Goal: Task Accomplishment & Management: Manage account settings

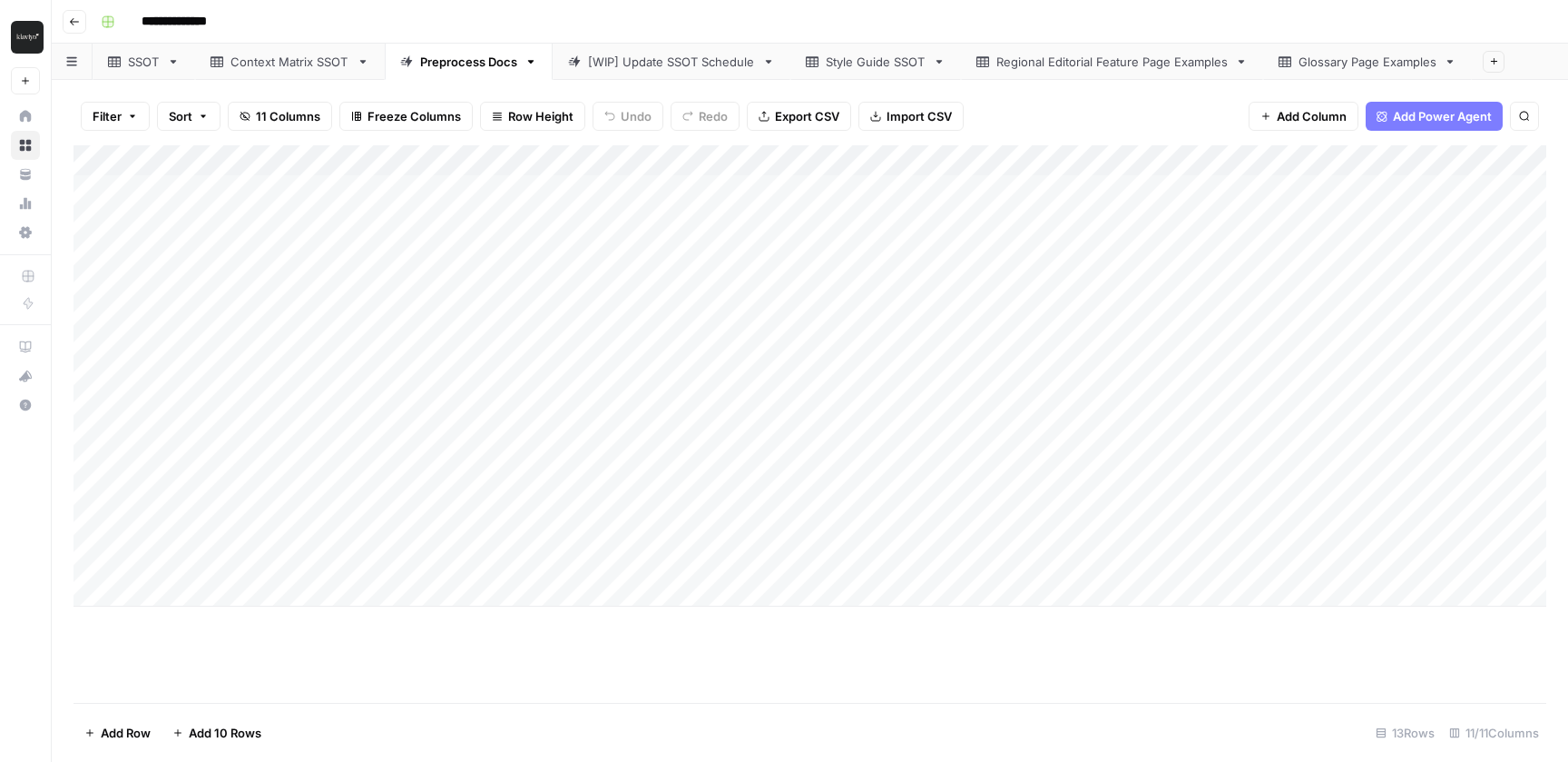
click at [357, 22] on div "**********" at bounding box center [822, 22] width 1457 height 29
click at [130, 67] on div "SSOT" at bounding box center [143, 62] width 32 height 18
click at [305, 65] on div "Context Matrix SSOT" at bounding box center [290, 62] width 119 height 18
click at [102, 62] on link "SSOT" at bounding box center [144, 62] width 103 height 37
click at [842, 651] on div "Add Column" at bounding box center [810, 421] width 1473 height 554
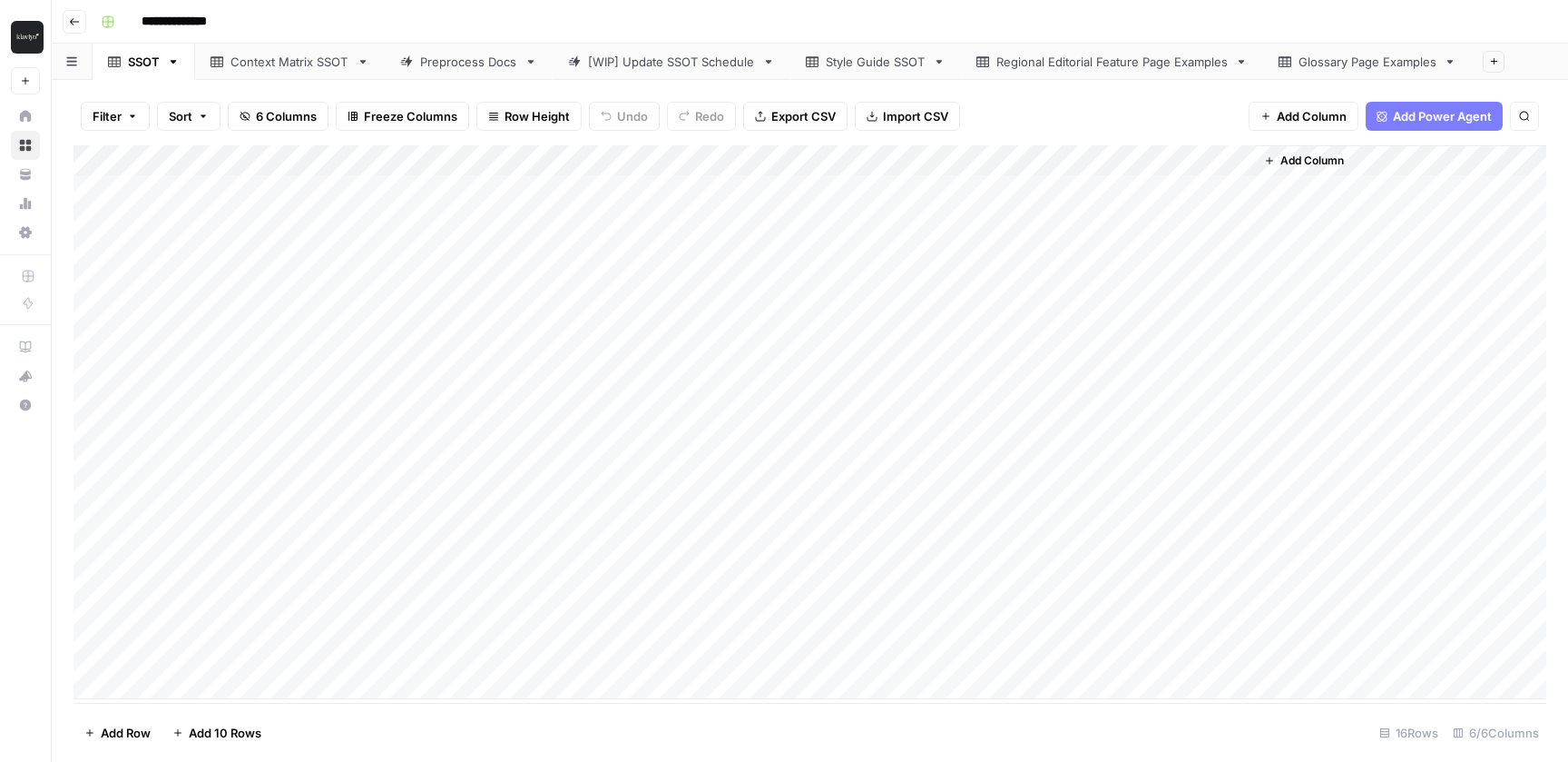
click at [884, 651] on div "Add Column" at bounding box center [810, 421] width 1473 height 554
click at [884, 651] on body "**********" at bounding box center [784, 381] width 1568 height 762
drag, startPoint x: 881, startPoint y: 670, endPoint x: 717, endPoint y: 654, distance: 164.8
click at [717, 654] on body "**********" at bounding box center [784, 381] width 1568 height 762
click at [1182, 649] on div "Add Column" at bounding box center [810, 421] width 1473 height 554
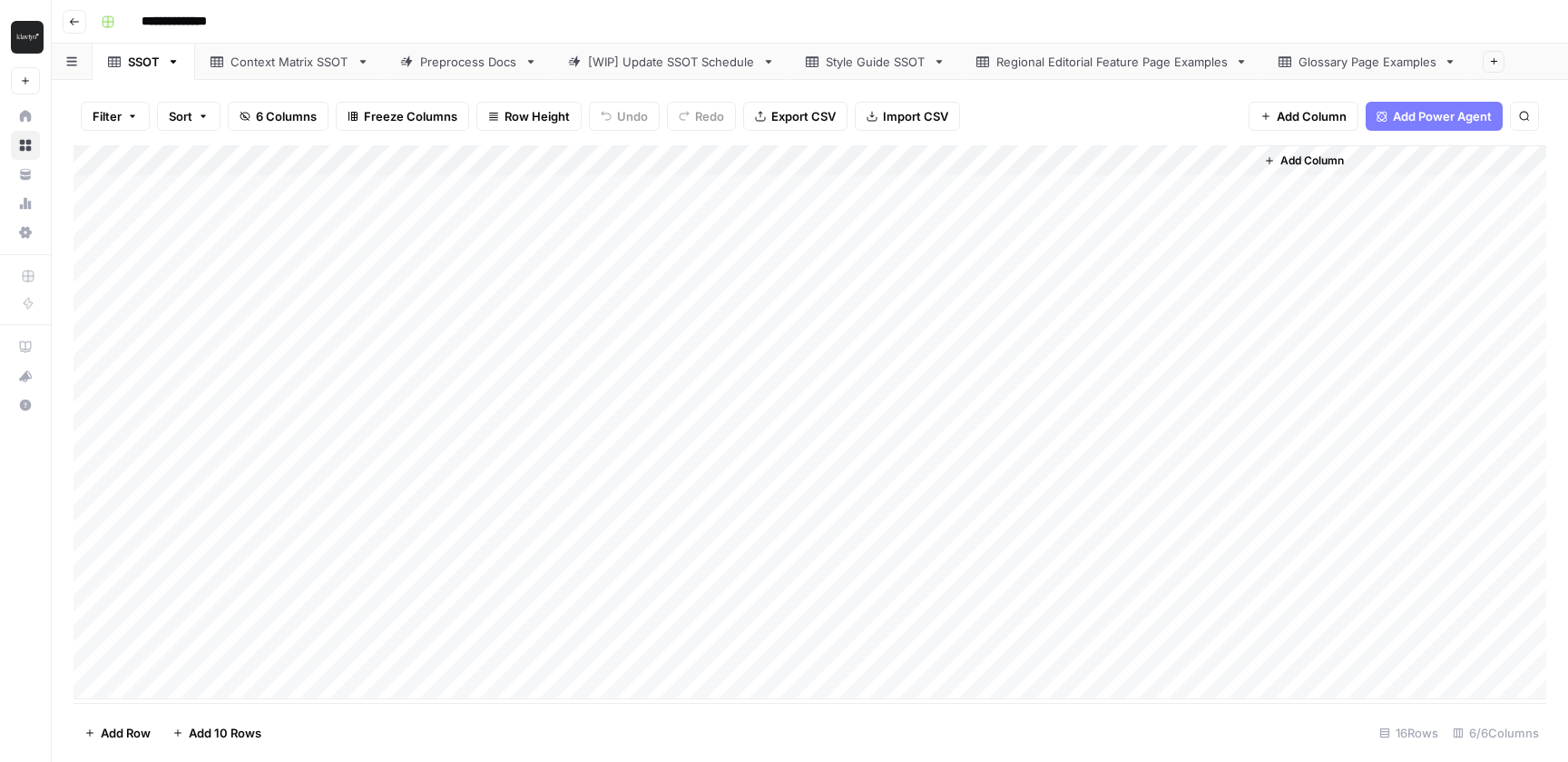
click at [1182, 649] on div "Add Column" at bounding box center [810, 421] width 1473 height 554
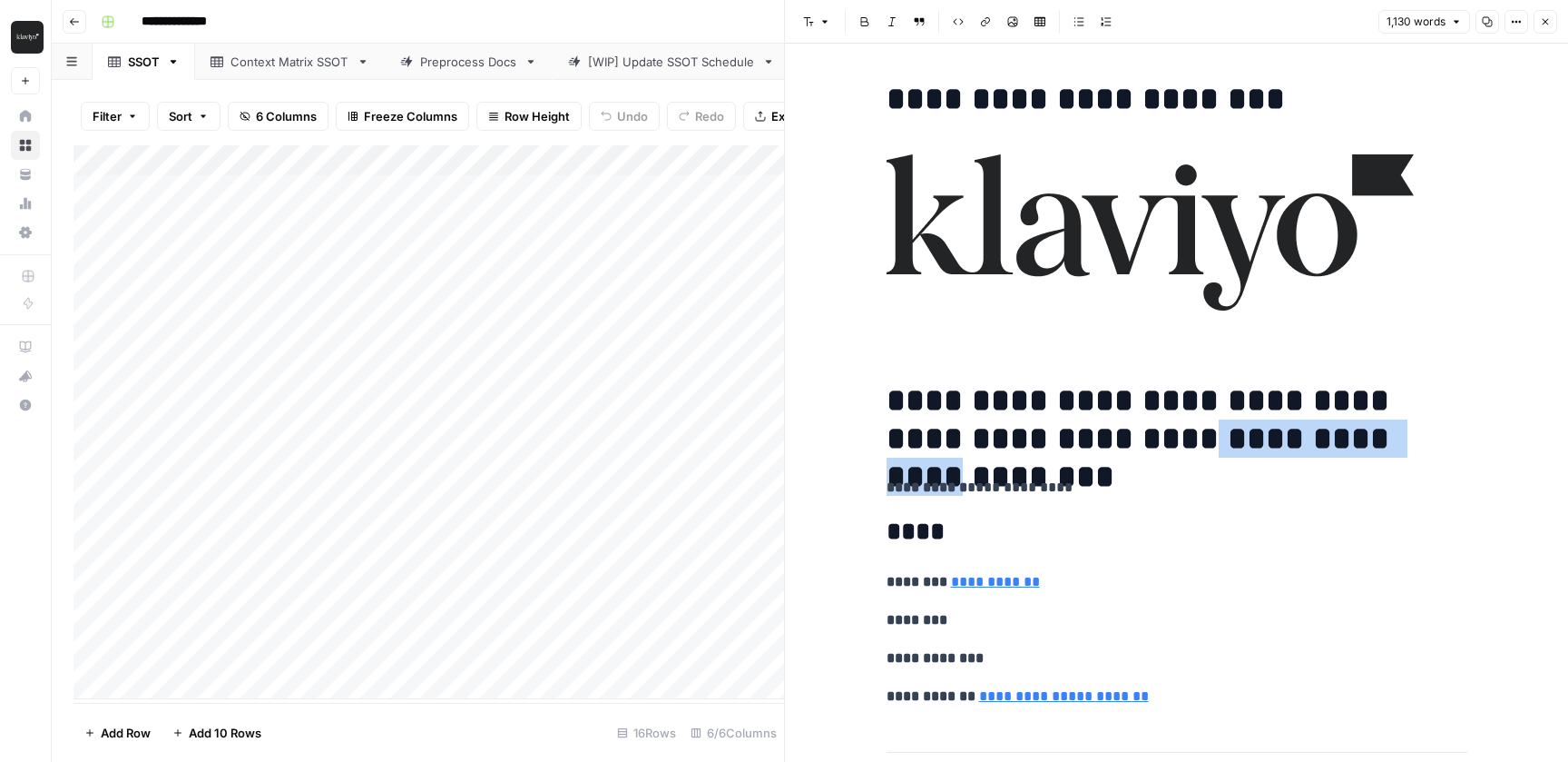
drag, startPoint x: 1081, startPoint y: 431, endPoint x: 1365, endPoint y: 431, distance: 284.0
click at [1365, 431] on h1 "**********" at bounding box center [1176, 419] width 581 height 76
drag, startPoint x: 1365, startPoint y: 431, endPoint x: 1052, endPoint y: 432, distance: 313.0
click at [1052, 432] on h1 "**********" at bounding box center [1176, 419] width 581 height 76
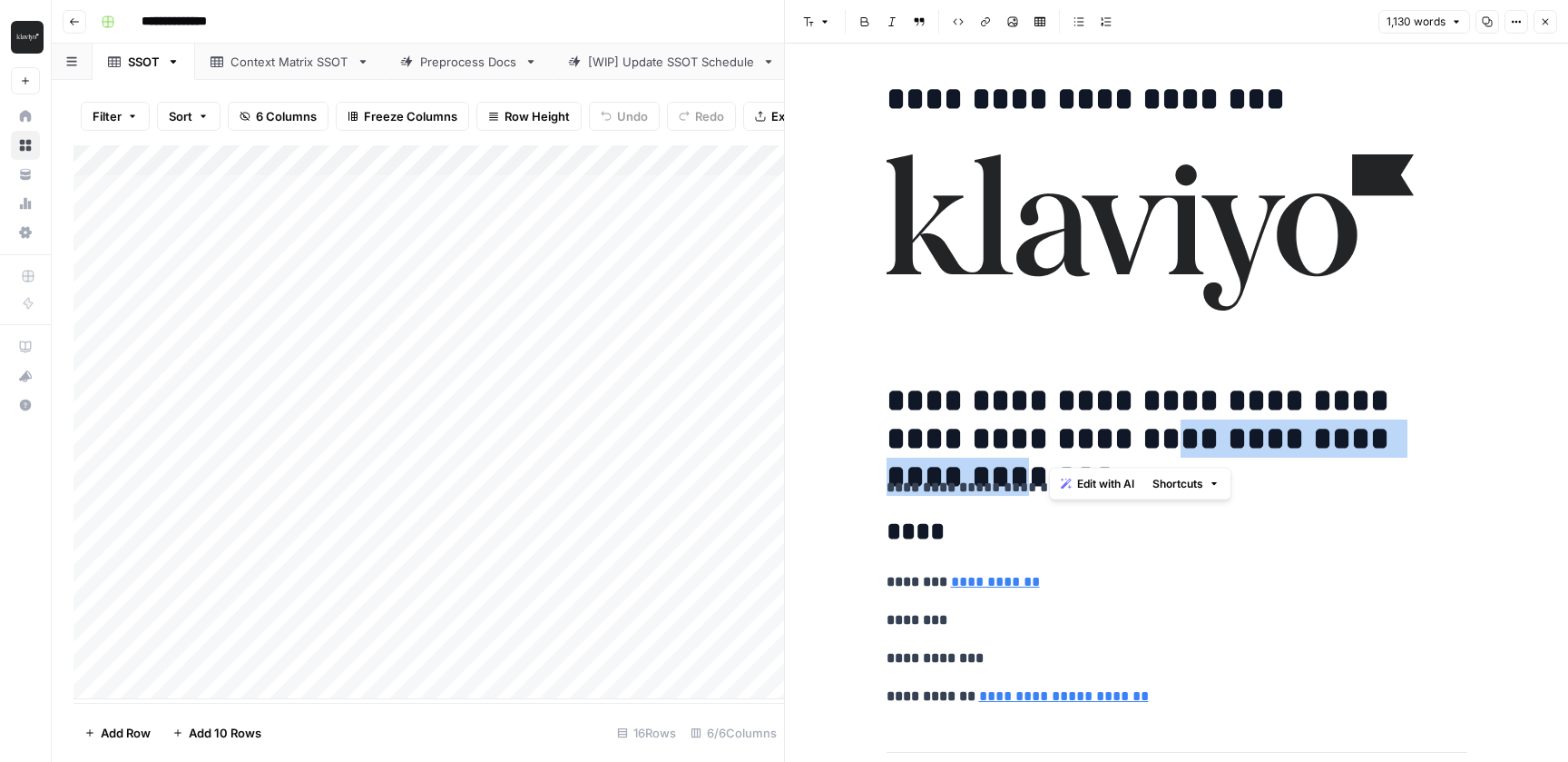
click at [1052, 432] on h1 "**********" at bounding box center [1176, 419] width 581 height 76
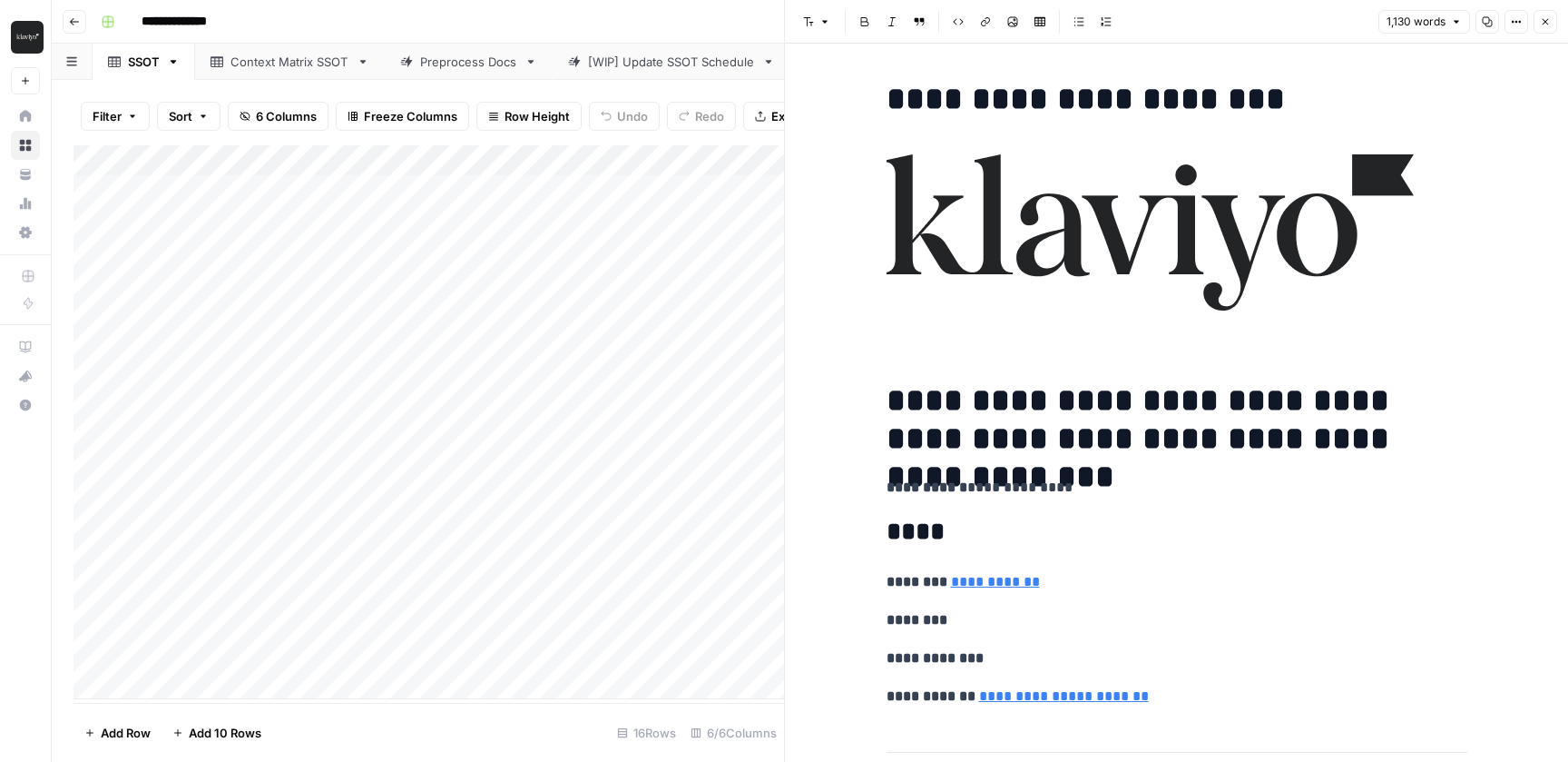
click at [695, 662] on div "Add Column" at bounding box center [428, 421] width 711 height 554
click at [1547, 21] on icon "button" at bounding box center [1546, 22] width 11 height 11
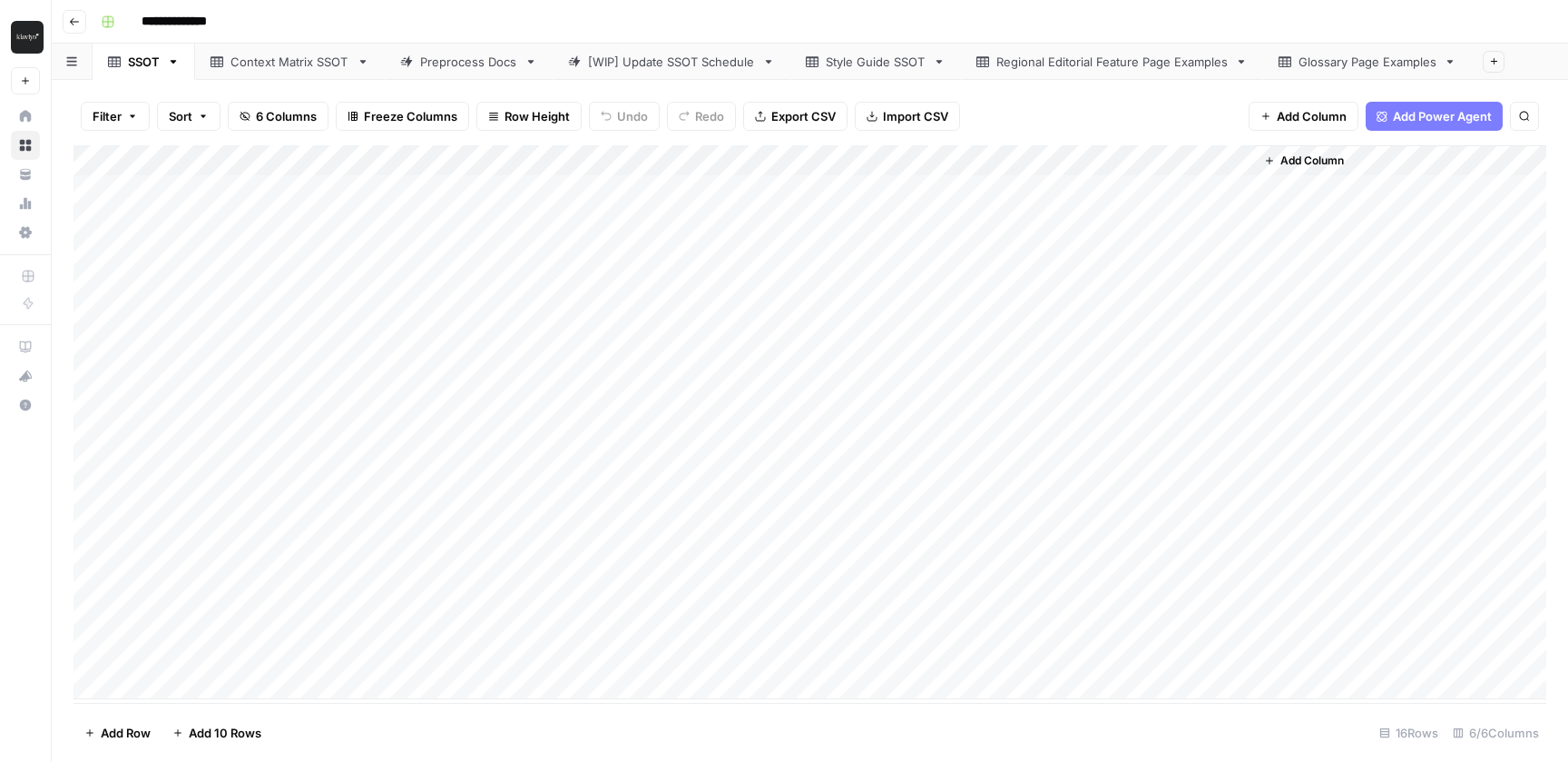
click at [527, 652] on div "Add Column" at bounding box center [810, 421] width 1473 height 554
click at [530, 654] on div "Add Column" at bounding box center [810, 421] width 1473 height 554
click at [530, 654] on textarea "**********" at bounding box center [594, 655] width 291 height 26
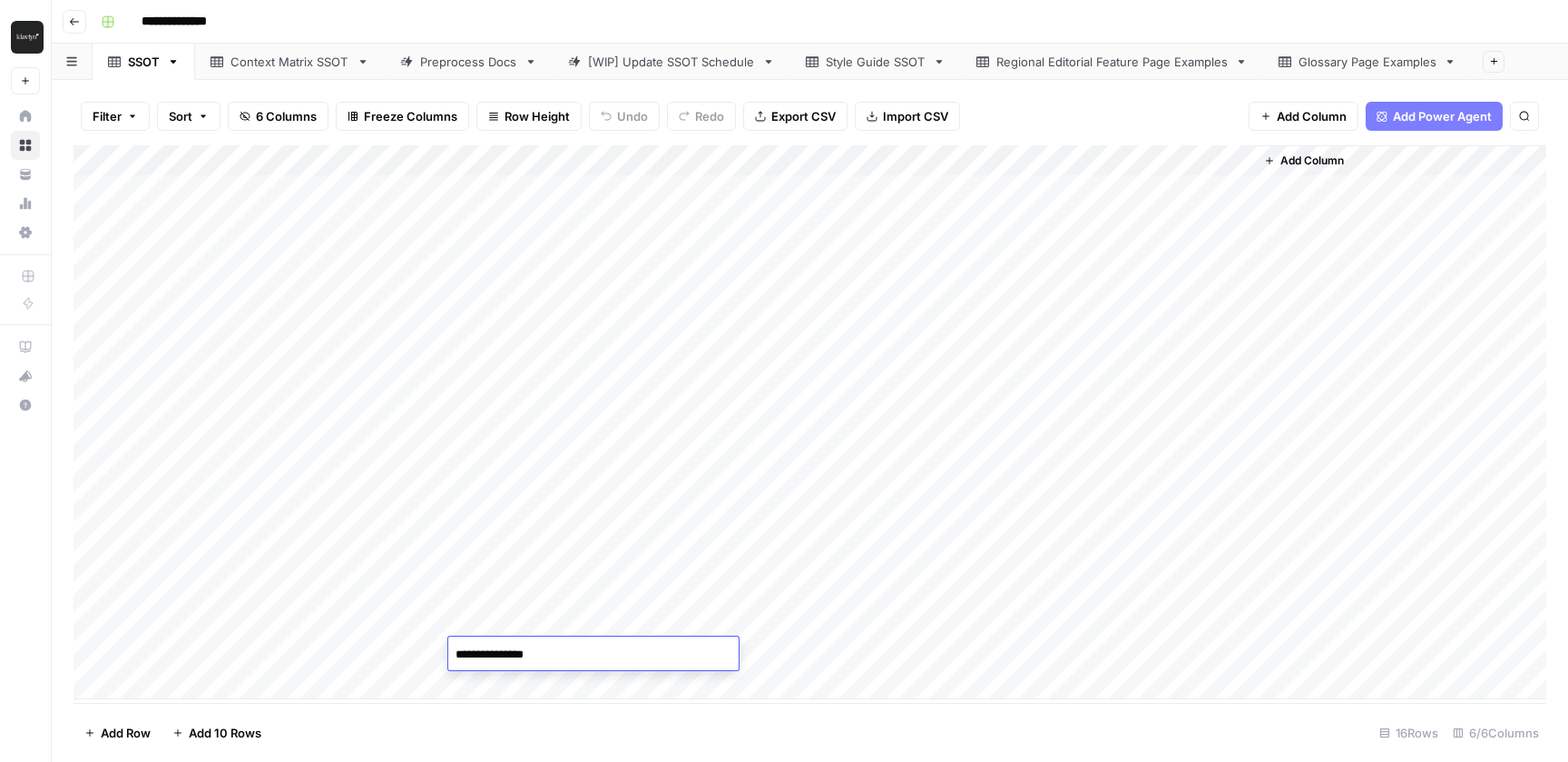
click at [530, 654] on textarea "**********" at bounding box center [594, 655] width 291 height 26
type textarea "***"
click at [1151, 96] on div "Filter Sort 6 Columns Freeze Columns Row Height Undo Redo Export CSV Import CSV…" at bounding box center [810, 116] width 1473 height 58
click at [292, 54] on div "Context Matrix SSOT" at bounding box center [290, 62] width 119 height 18
click at [869, 68] on div "Style Guide SSOT" at bounding box center [875, 62] width 100 height 18
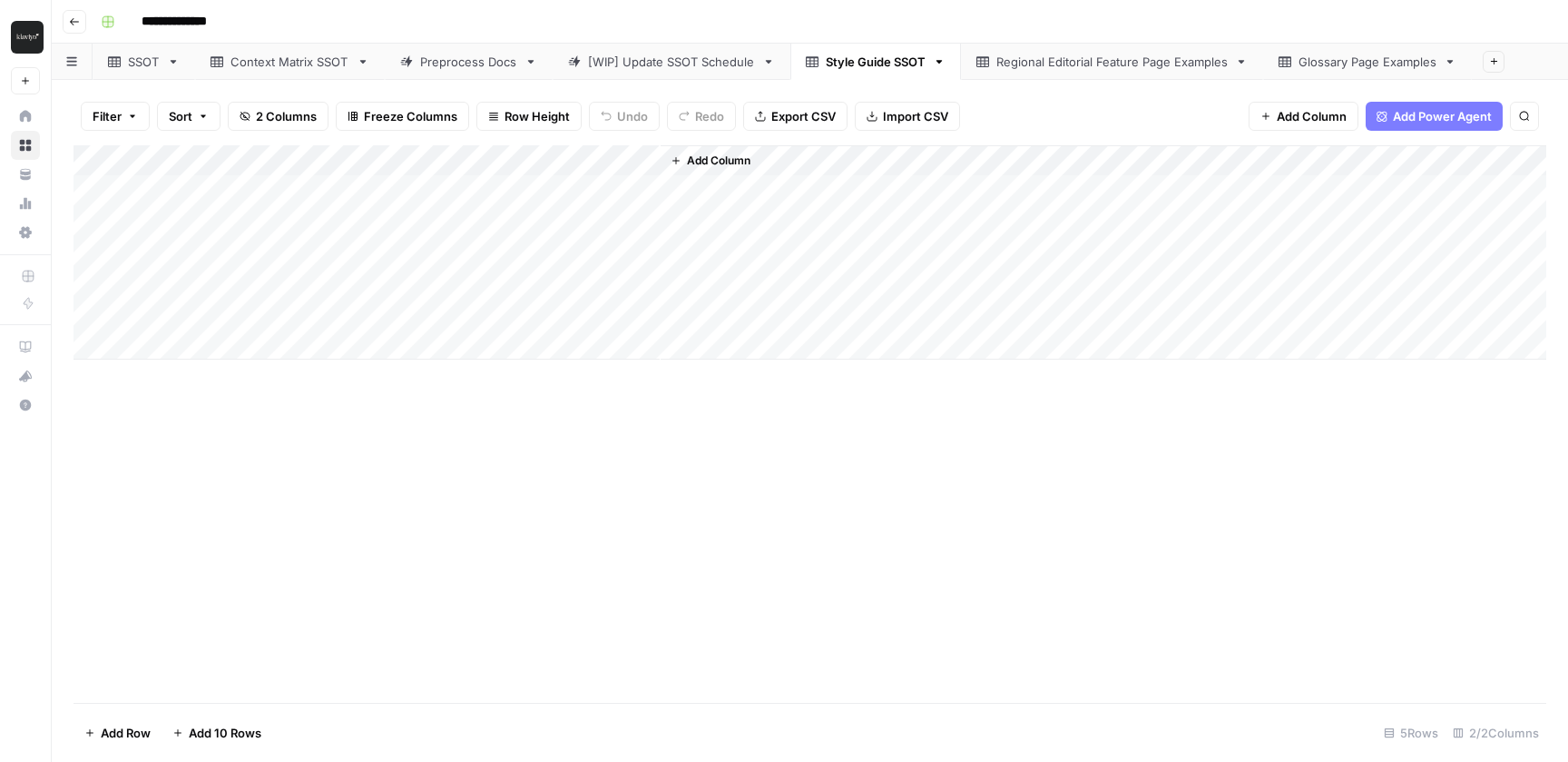
click at [658, 79] on div "**********" at bounding box center [809, 381] width 1517 height 762
click at [516, 57] on div "Preprocess Docs" at bounding box center [469, 62] width 97 height 18
click at [672, 62] on div "[WIP] Update SSOT Schedule" at bounding box center [672, 62] width 167 height 18
click at [447, 61] on div "Preprocess Docs" at bounding box center [469, 62] width 97 height 18
click at [574, 634] on div "Add Column" at bounding box center [810, 423] width 1473 height 557
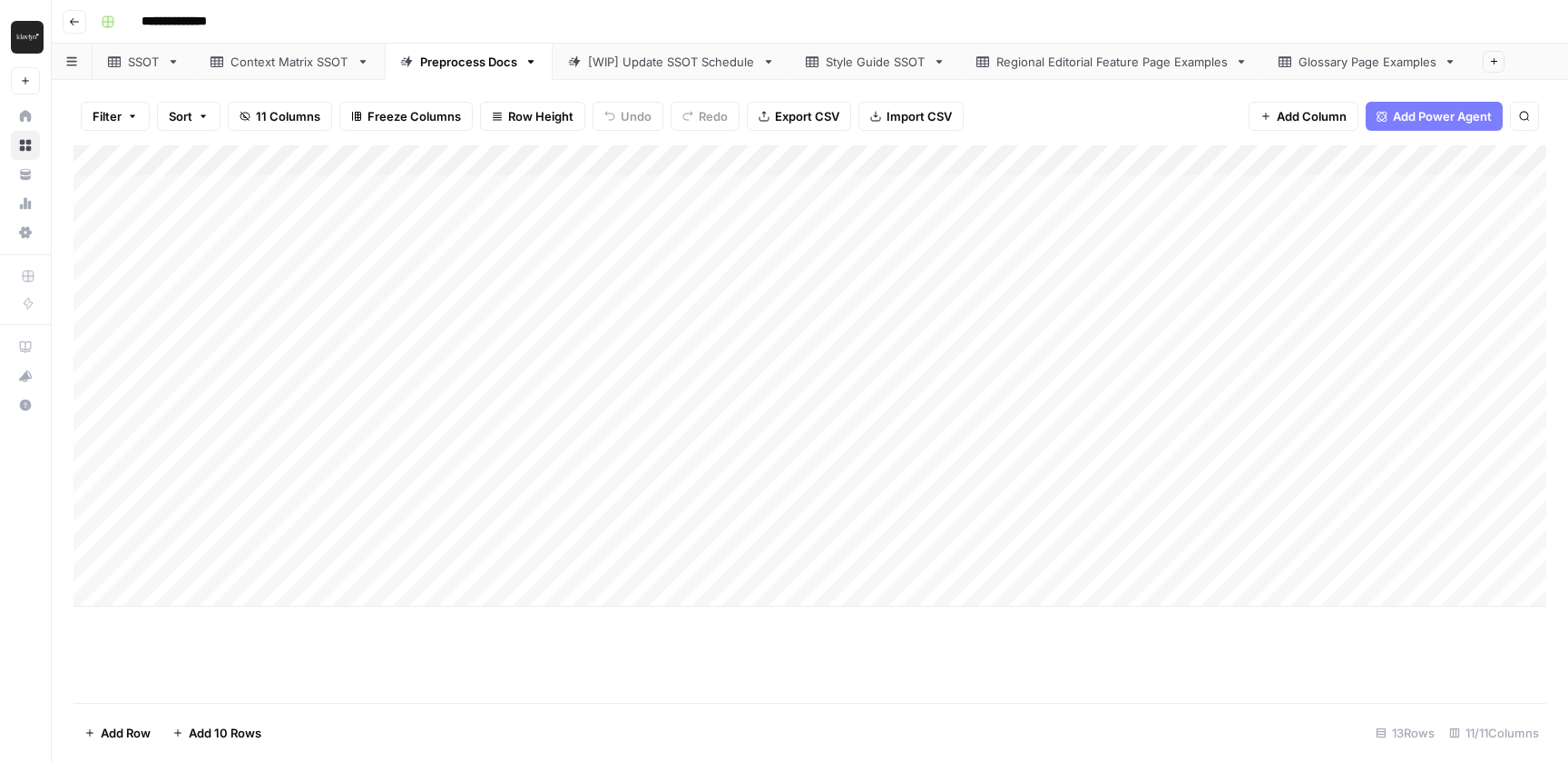
click at [129, 68] on div "SSOT" at bounding box center [143, 62] width 32 height 18
click at [483, 62] on div "Preprocess Docs" at bounding box center [469, 62] width 97 height 18
click at [198, 555] on div "Add Column" at bounding box center [810, 375] width 1473 height 462
type input "**********"
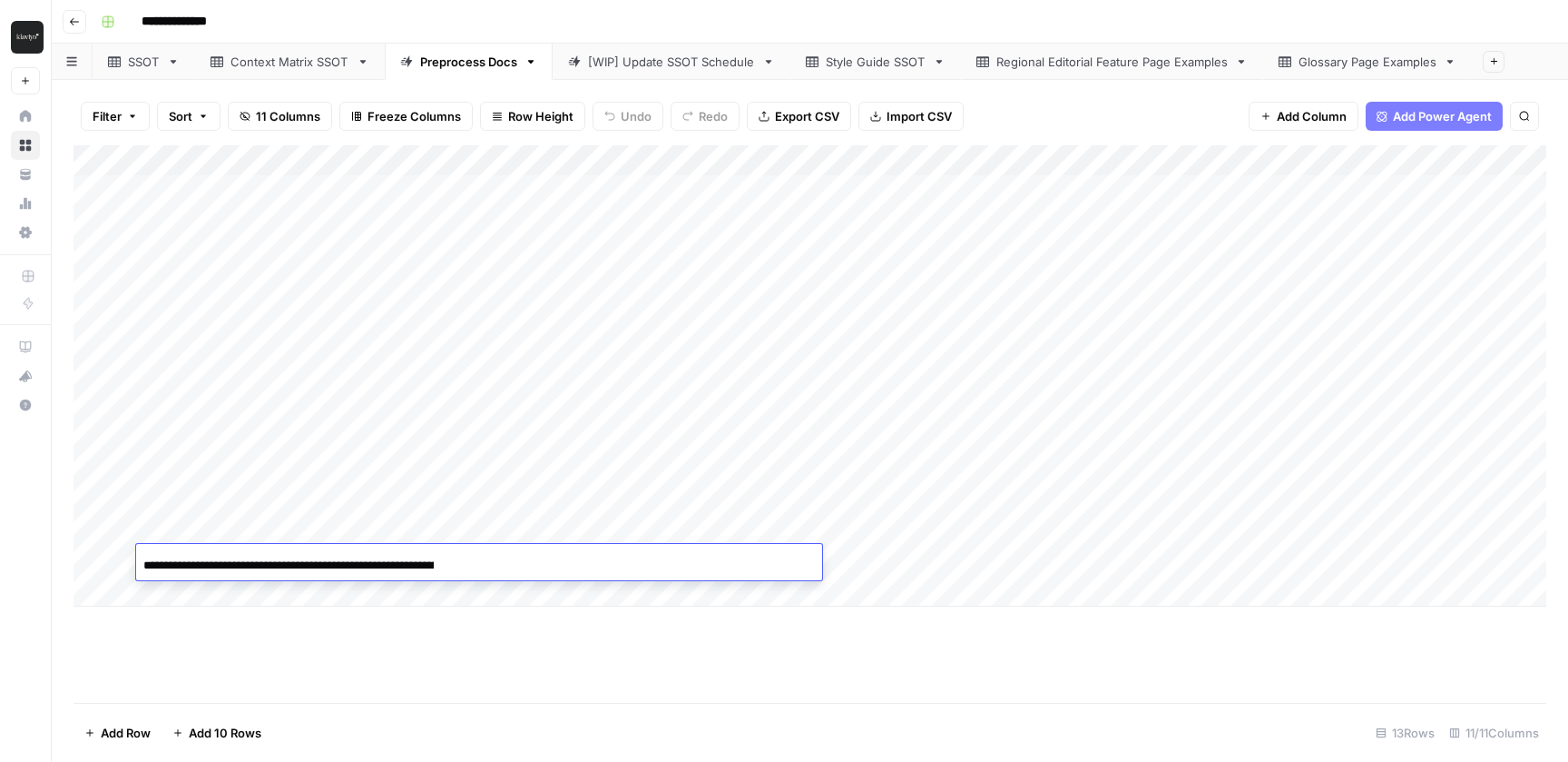
scroll to position [0, 293]
click at [508, 648] on div "Add Column" at bounding box center [810, 423] width 1473 height 557
click at [939, 562] on div "Add Column" at bounding box center [810, 375] width 1473 height 462
click at [1269, 562] on div "Add Column" at bounding box center [810, 375] width 1473 height 462
click at [752, 565] on div "Add Column" at bounding box center [810, 375] width 1473 height 462
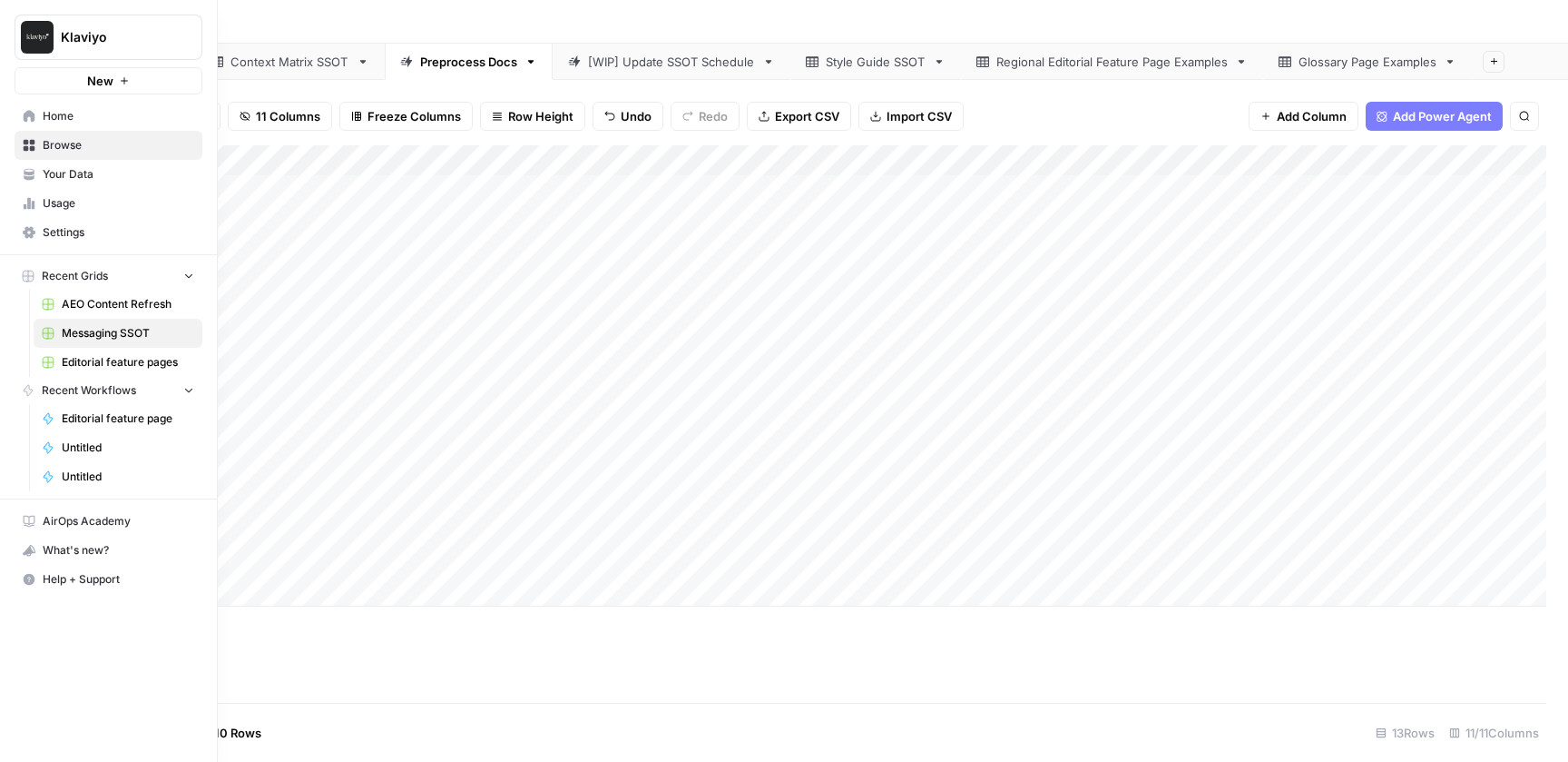
click at [67, 231] on span "Settings" at bounding box center [117, 232] width 151 height 17
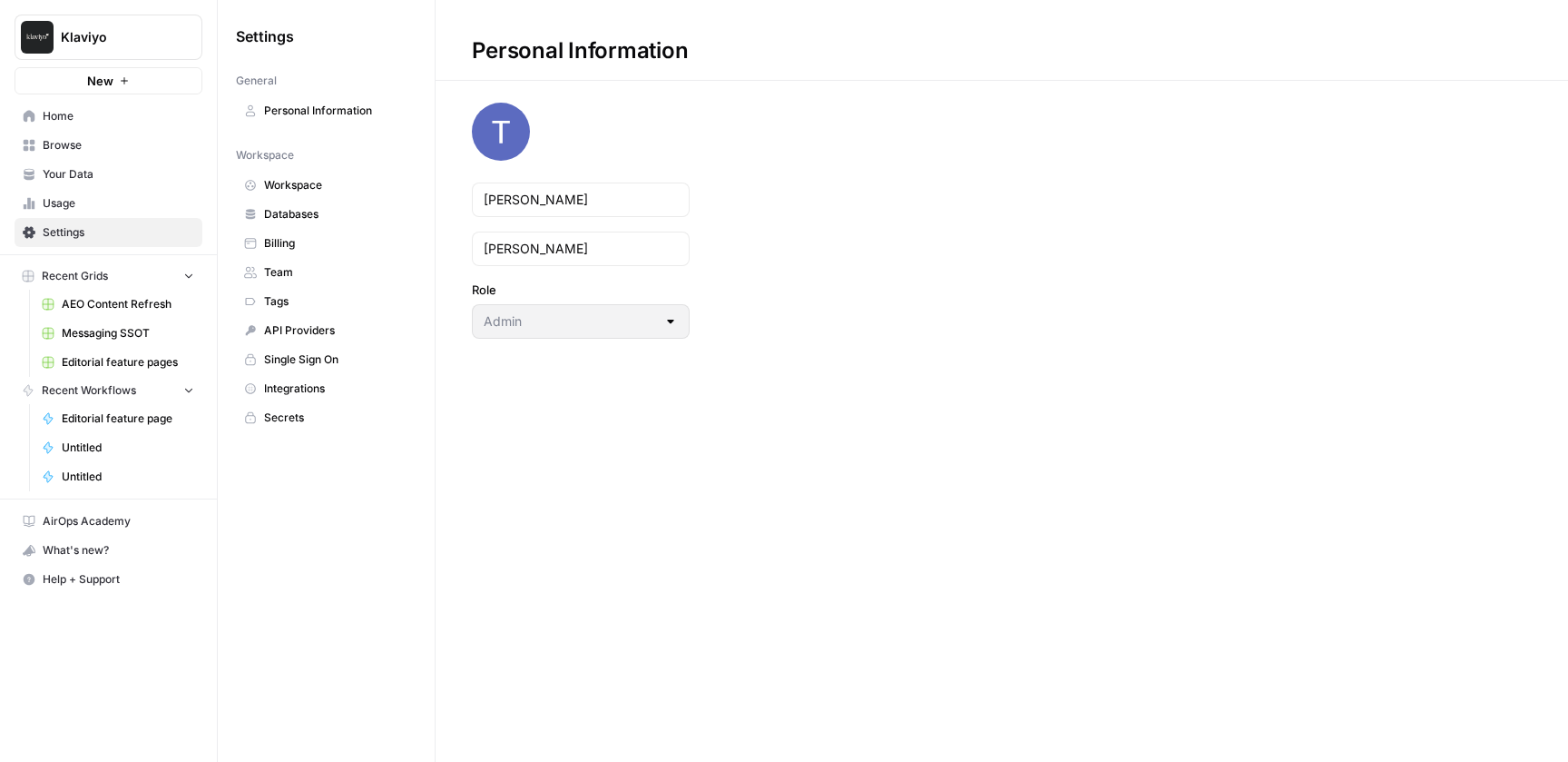
click at [292, 263] on link "Team" at bounding box center [326, 273] width 181 height 29
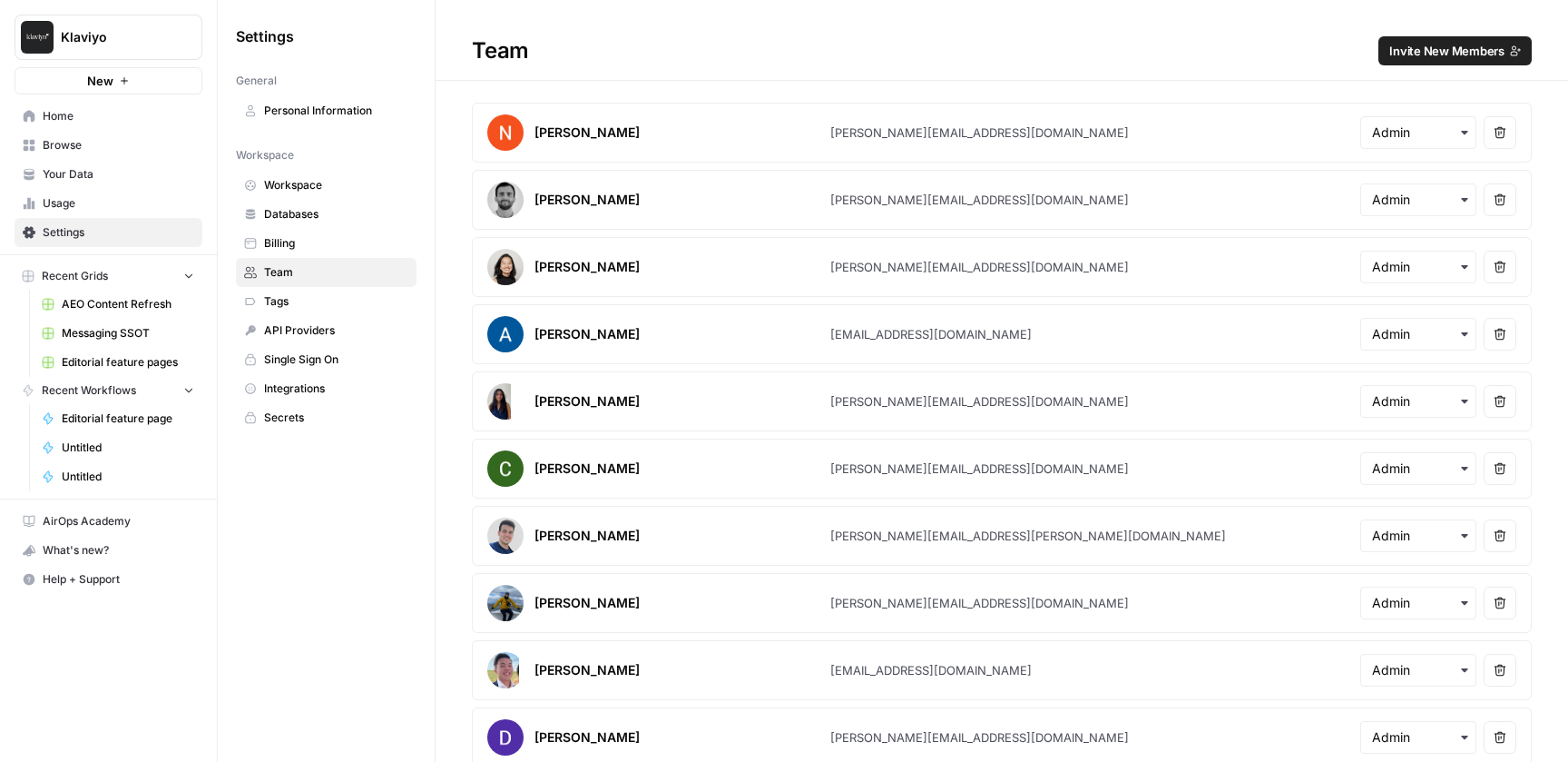
click at [1415, 55] on span "Invite New Members" at bounding box center [1448, 51] width 116 height 18
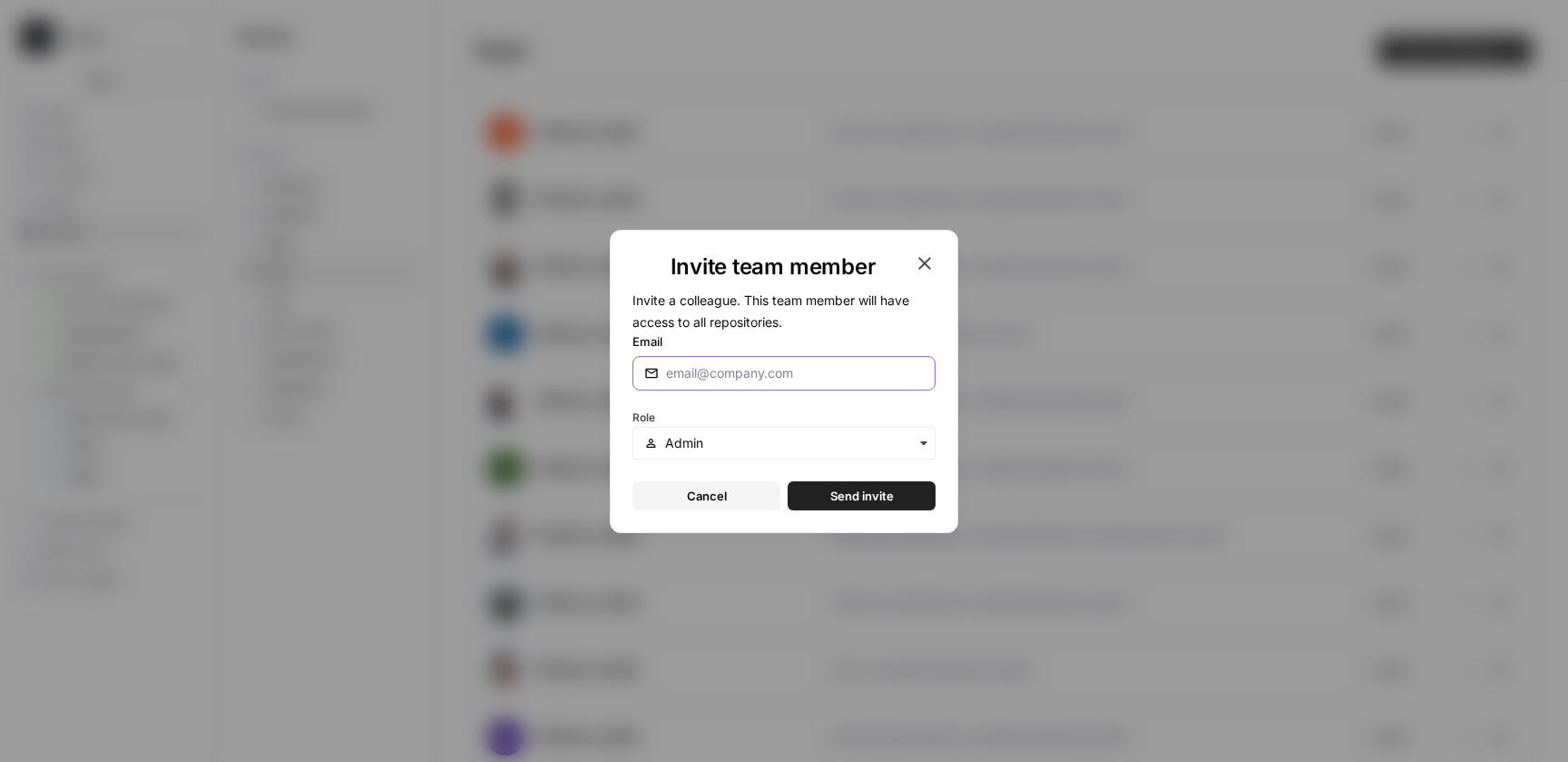
click at [753, 375] on input "Email" at bounding box center [795, 374] width 258 height 18
paste input "kyle.jiang@klaviyo.com"
type input "kyle.jiang@klaviyo.com"
click at [781, 438] on input "text" at bounding box center [795, 443] width 259 height 18
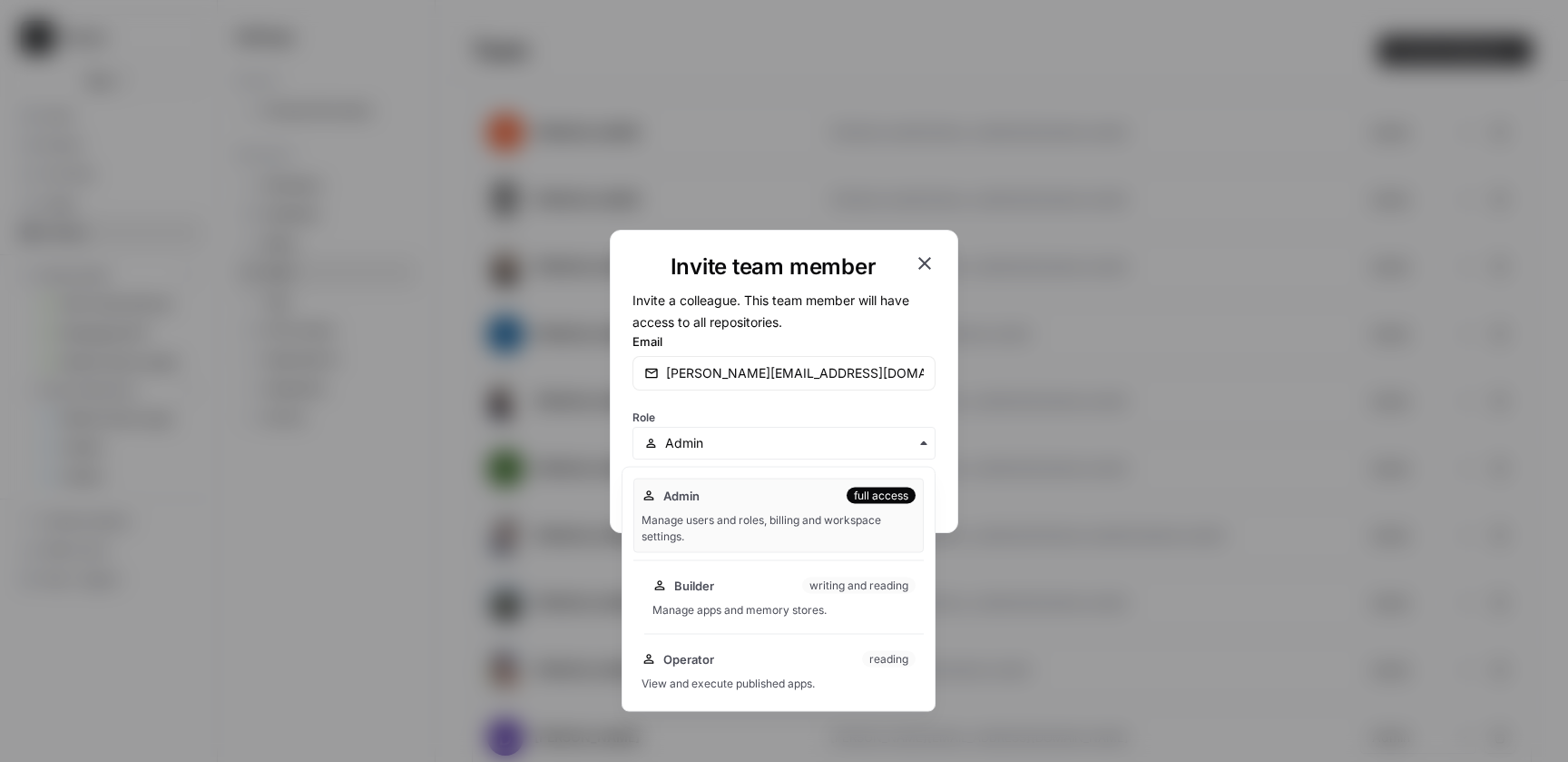
click at [784, 608] on div "Manage apps and memory stores." at bounding box center [784, 611] width 263 height 17
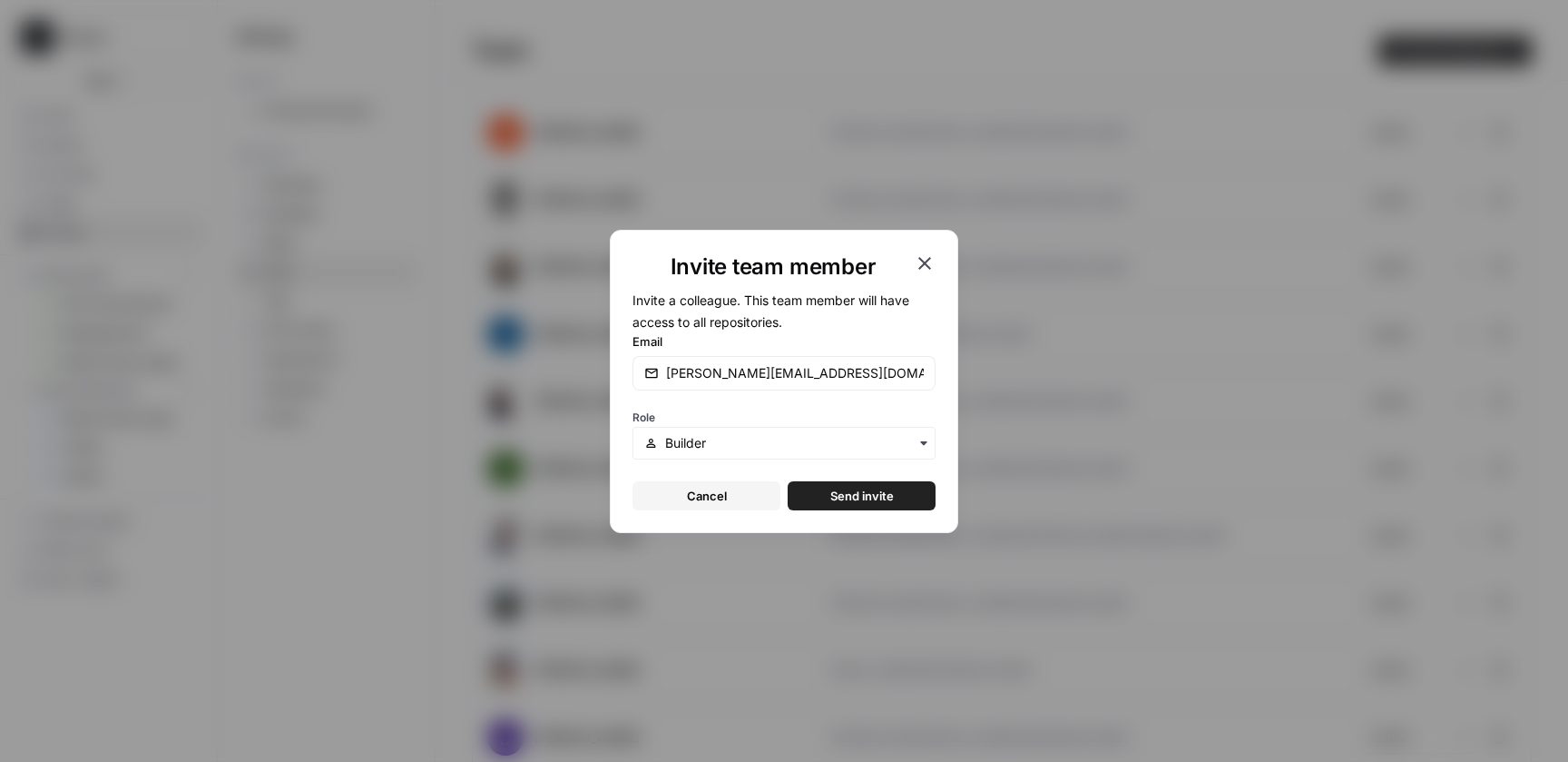
click at [883, 495] on span "Send invite" at bounding box center [862, 496] width 63 height 18
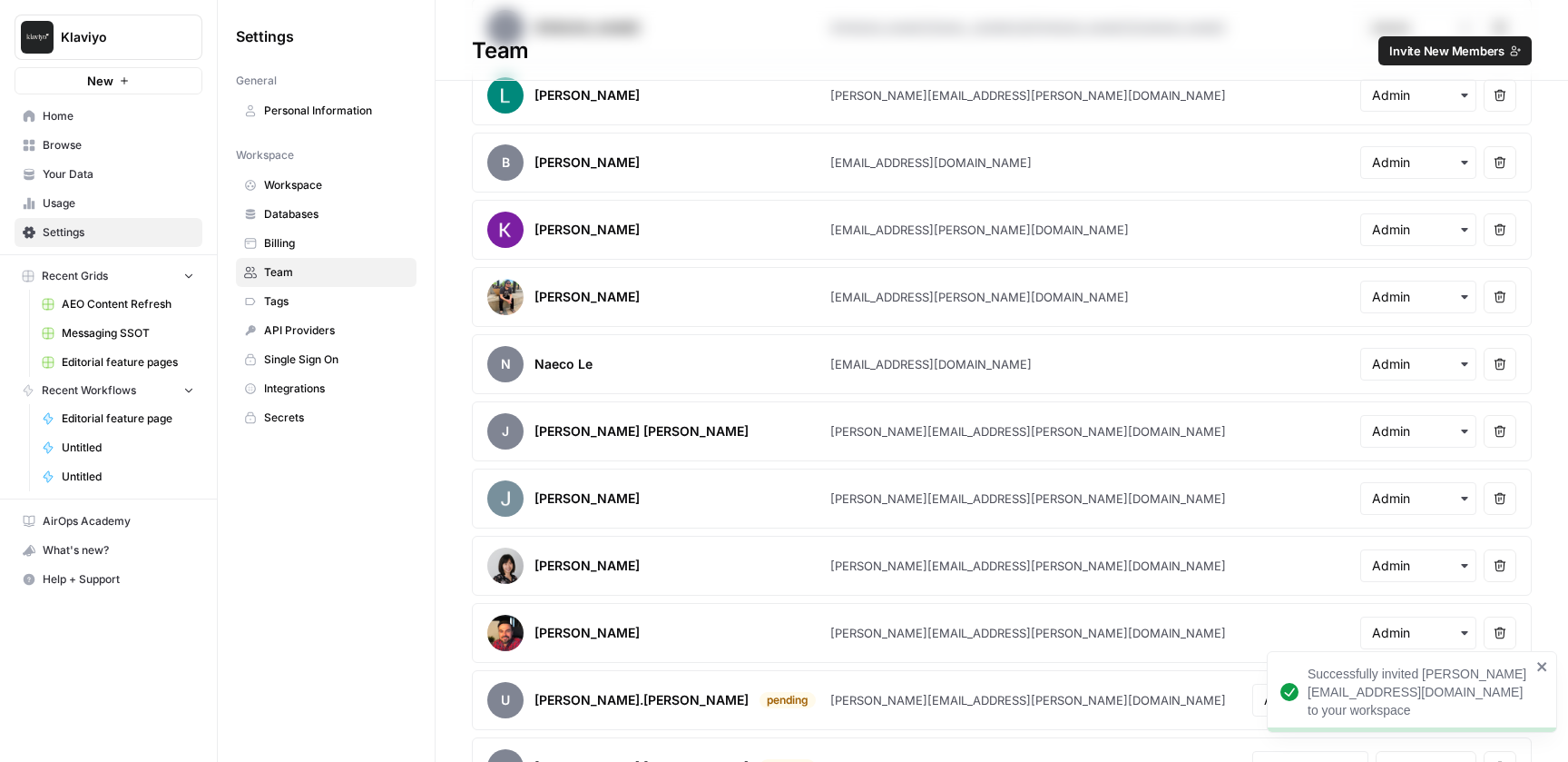
scroll to position [1155, 0]
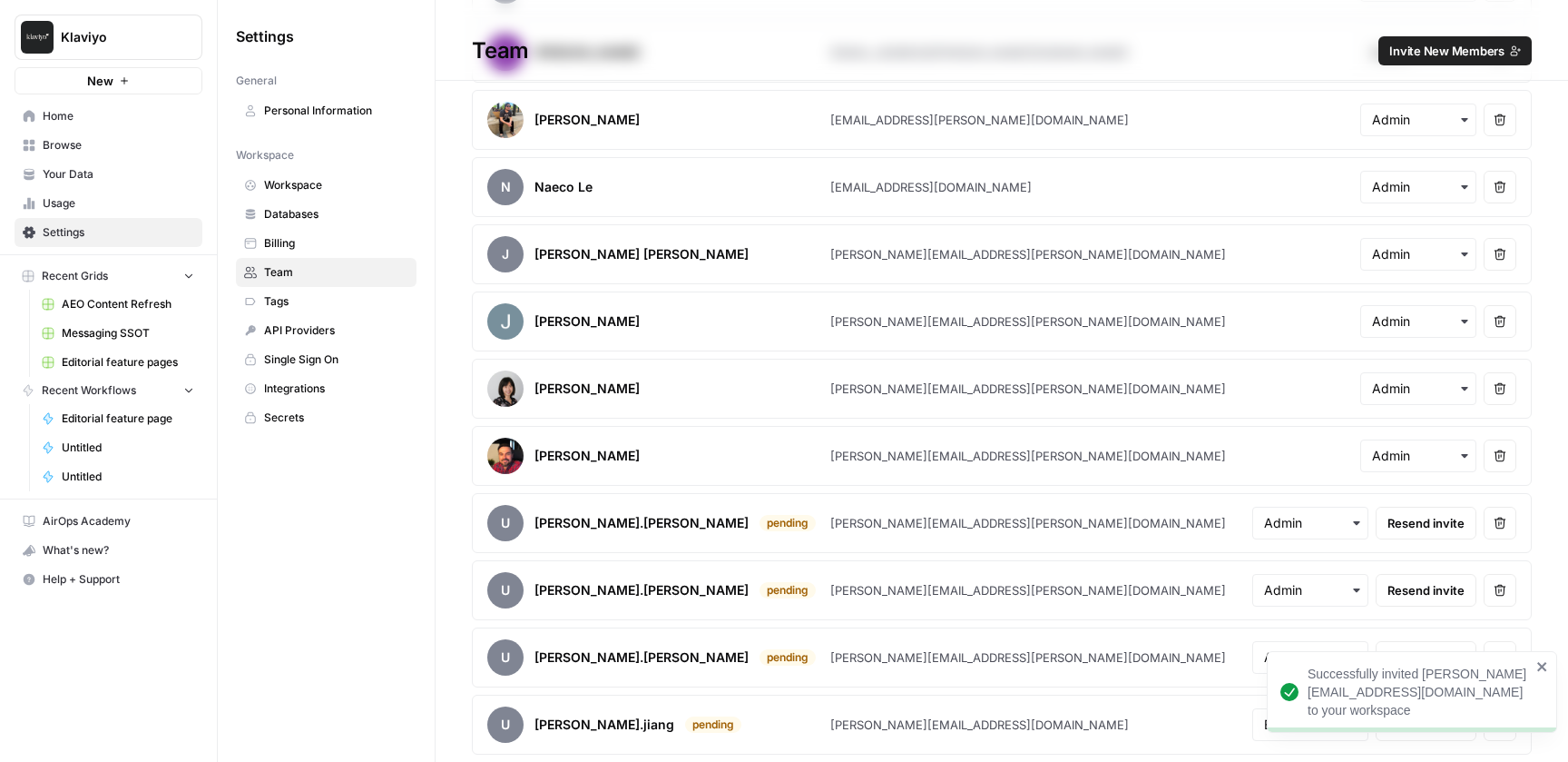
click at [1540, 662] on icon "close" at bounding box center [1543, 667] width 13 height 15
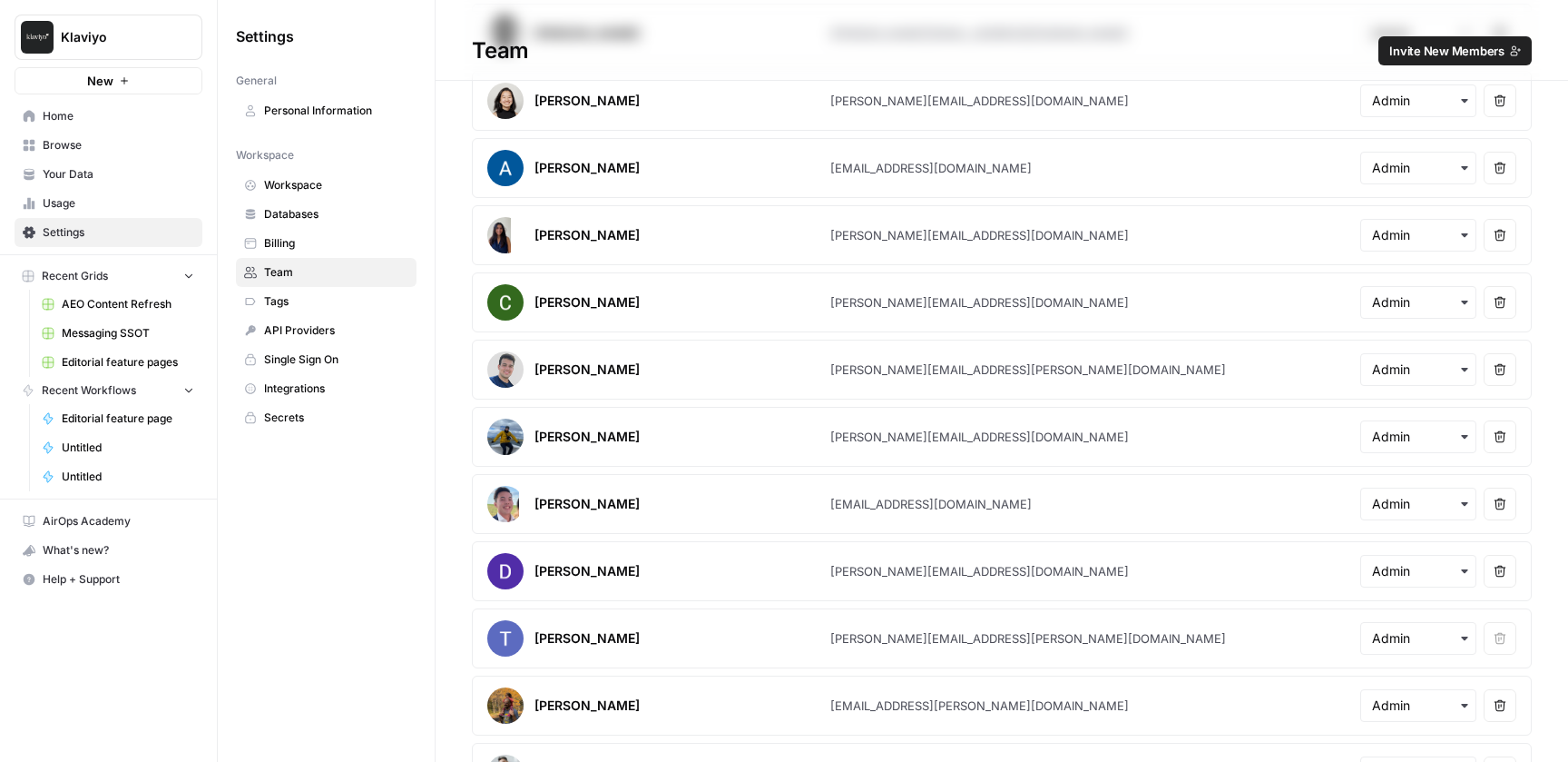
scroll to position [0, 0]
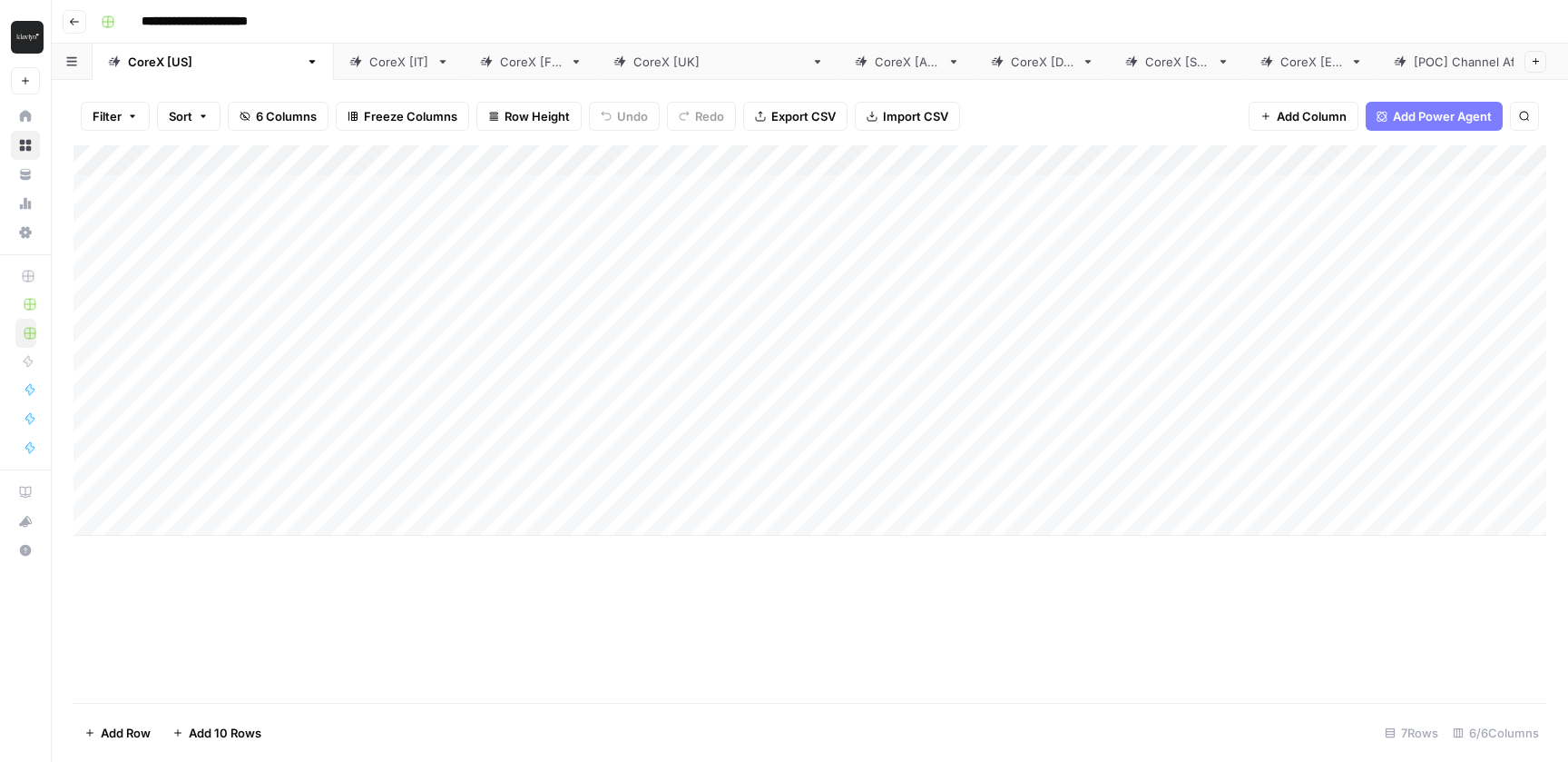
click at [1281, 60] on div "CoreX [ES]" at bounding box center [1312, 62] width 62 height 18
click at [1427, 283] on div "Add Column" at bounding box center [810, 340] width 1473 height 390
click at [153, 67] on div "CoreX [[GEOGRAPHIC_DATA]]" at bounding box center [213, 62] width 171 height 18
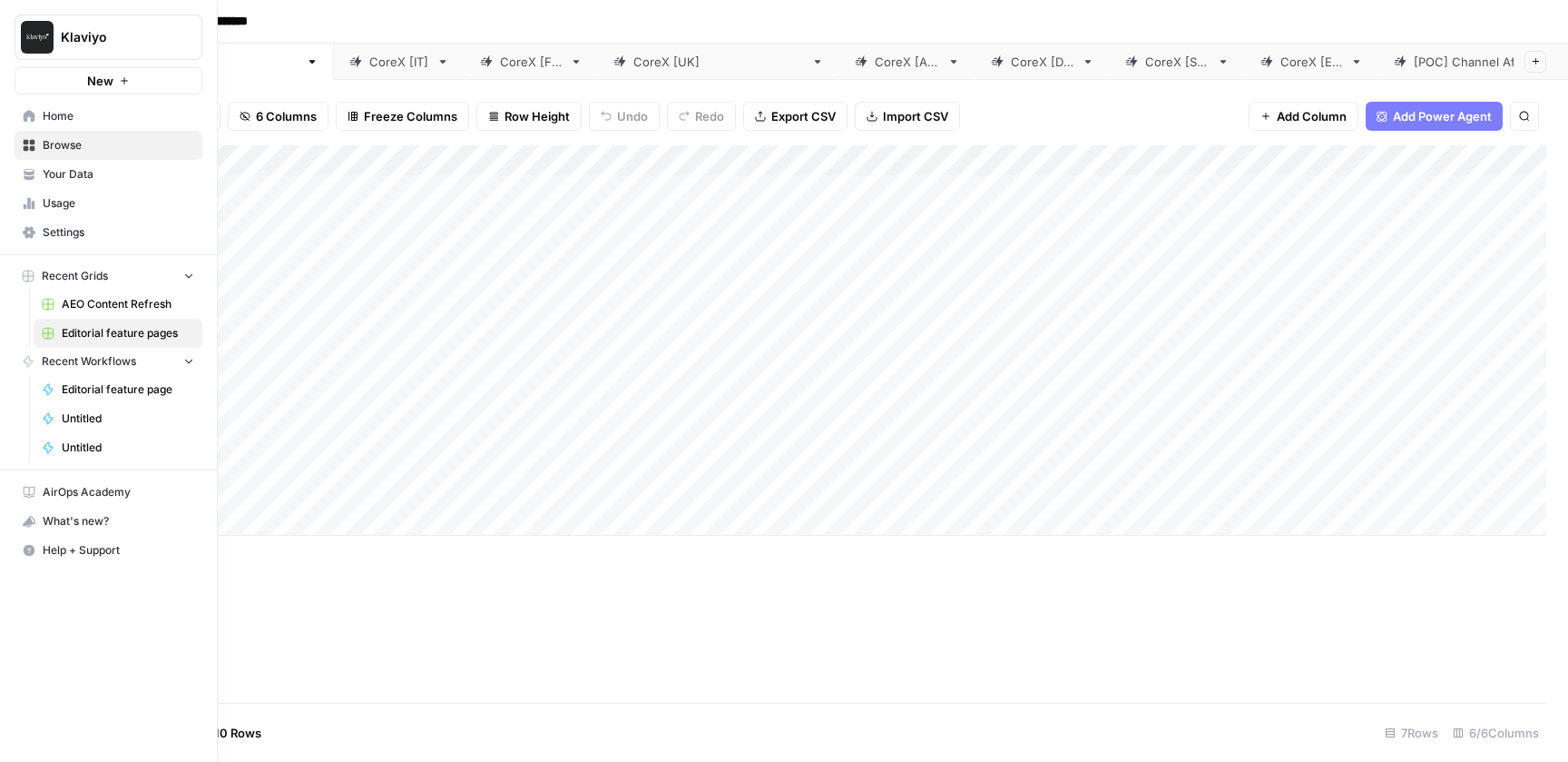
click at [72, 119] on span "Home" at bounding box center [117, 117] width 151 height 17
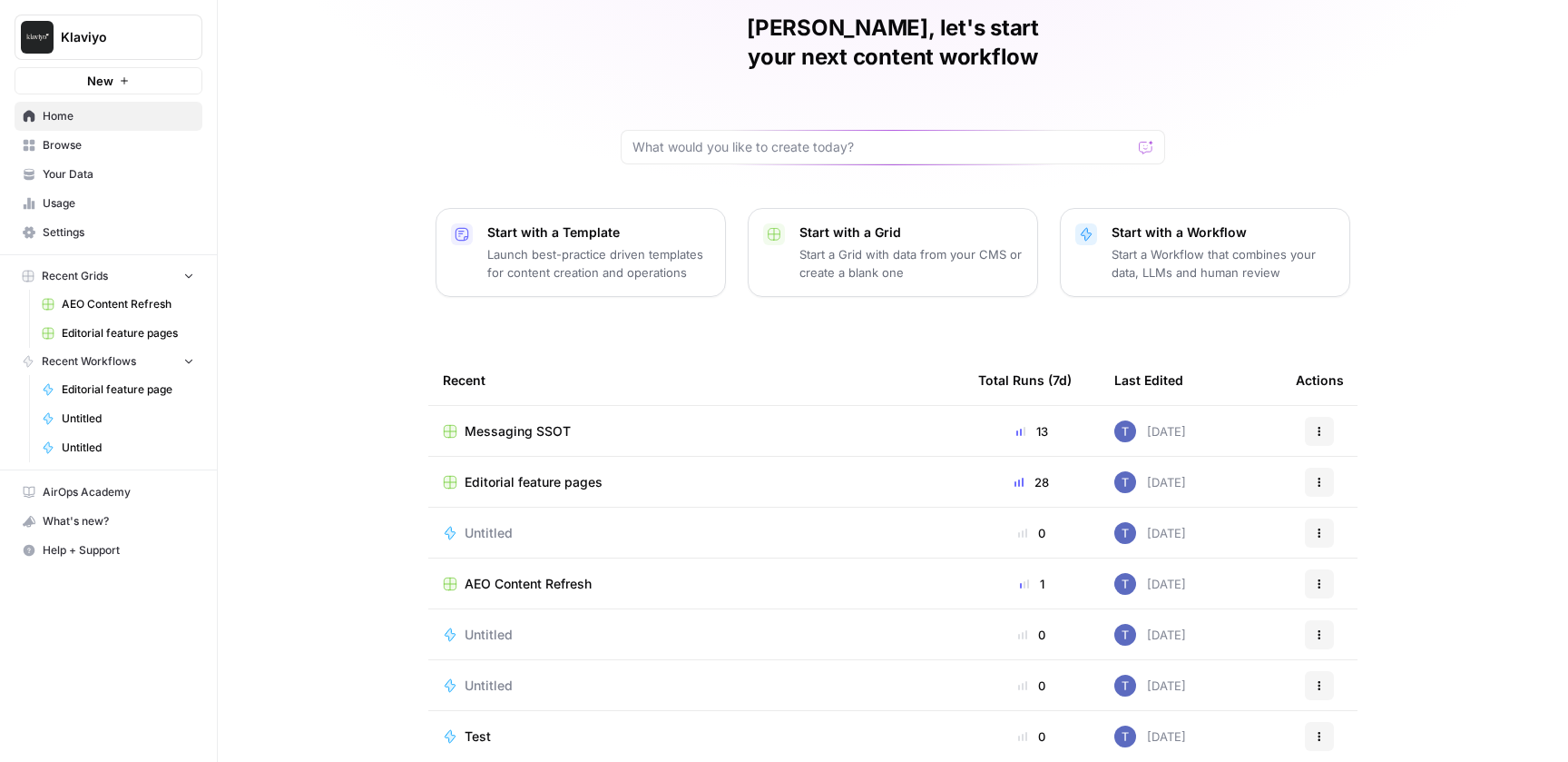
scroll to position [69, 0]
